Goal: Book appointment/travel/reservation

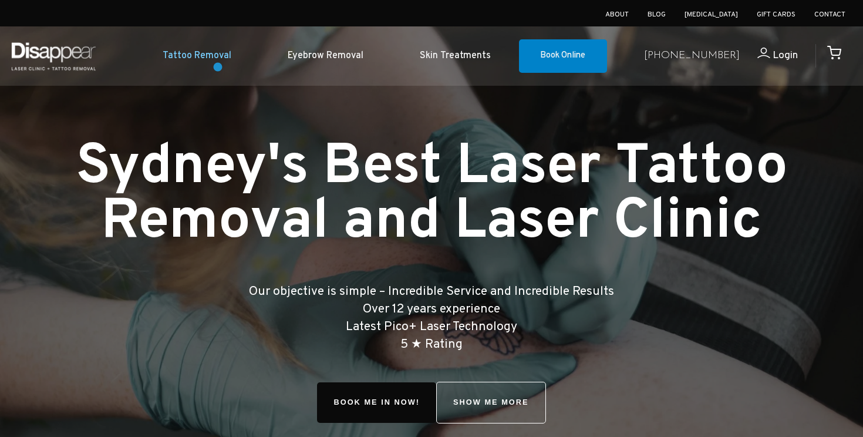
click at [216, 61] on link "Tattoo Removal" at bounding box center [196, 56] width 125 height 36
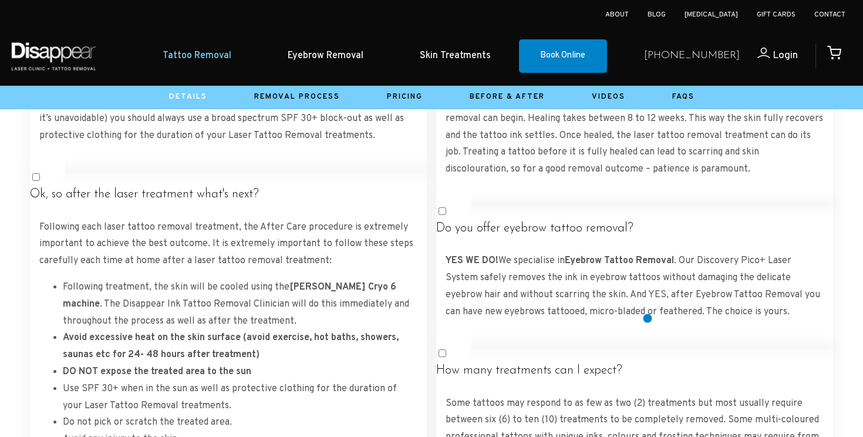
scroll to position [2173, 0]
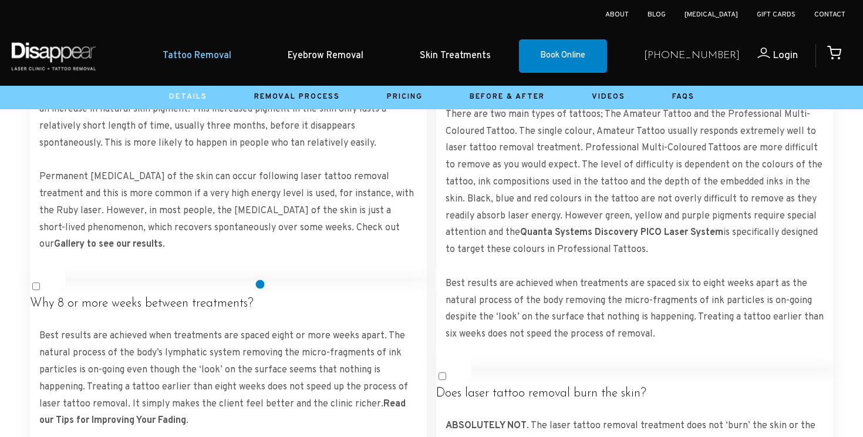
scroll to position [3046, 0]
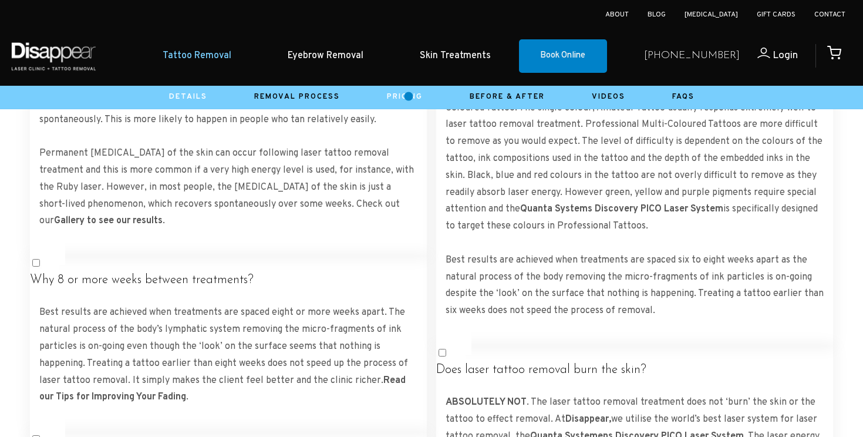
click at [409, 95] on link "Pricing" at bounding box center [405, 96] width 36 height 9
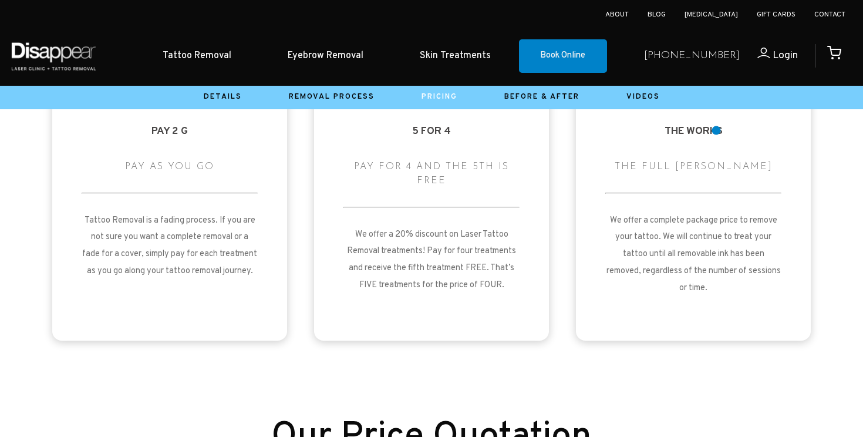
scroll to position [1842, 0]
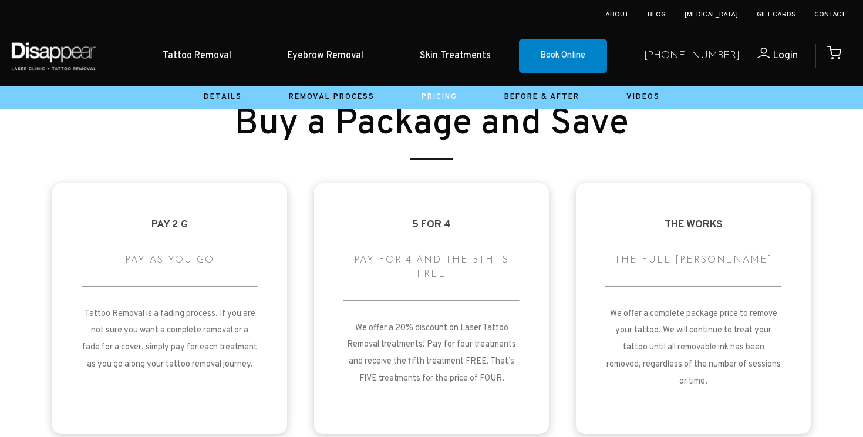
click at [676, 231] on h3 "The Works" at bounding box center [693, 232] width 167 height 31
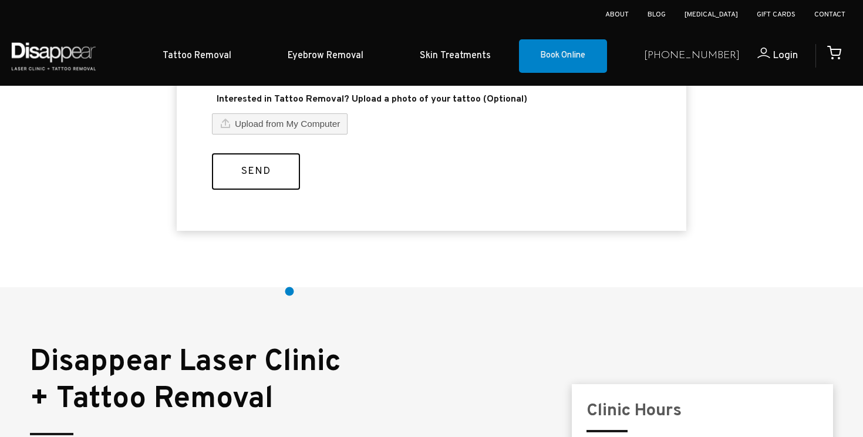
scroll to position [792, 0]
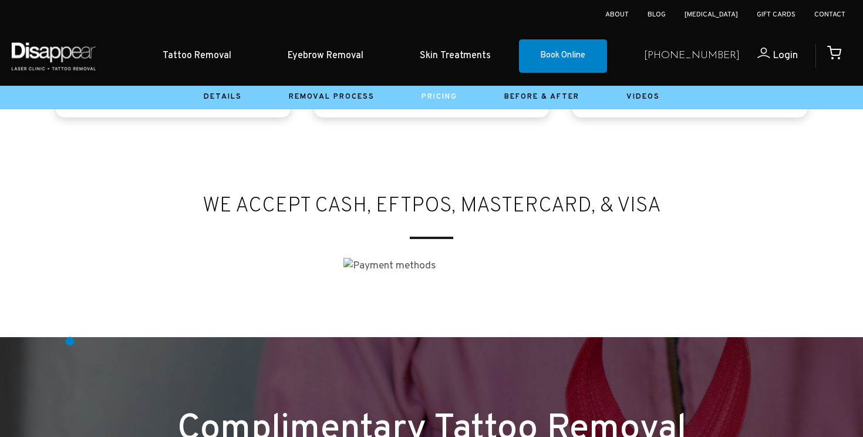
scroll to position [2485, 0]
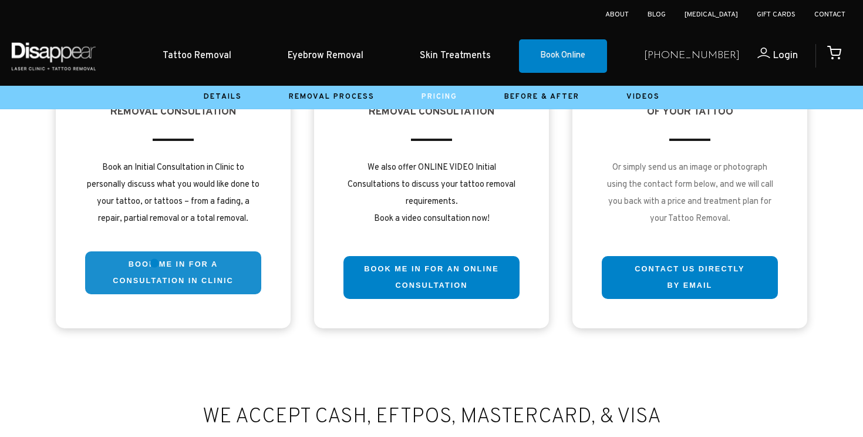
click at [154, 263] on link "Book me in for a consultation in clinic" at bounding box center [173, 272] width 176 height 43
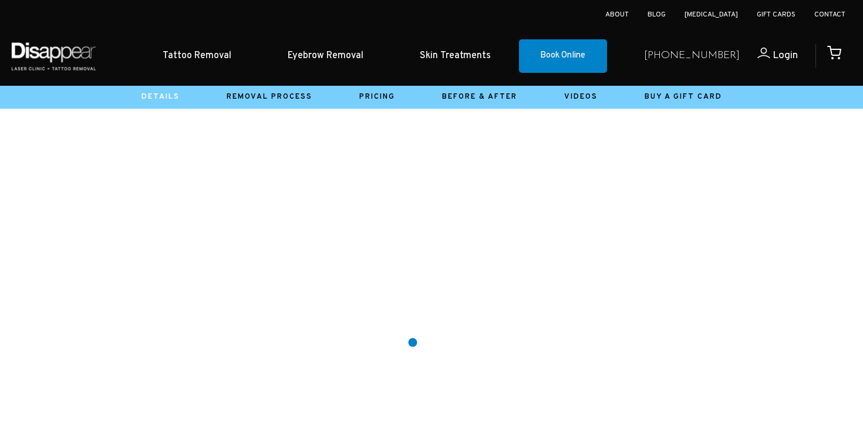
scroll to position [565, 0]
